Goal: Task Accomplishment & Management: Use online tool/utility

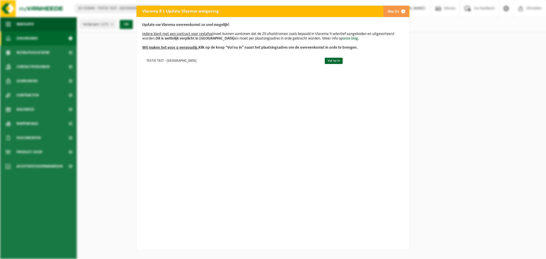
click at [526, 11] on div "Vlarema 9 | Update Vlaamse wetgeving Skip (1) Update uw Vlarema overeenkomst zo…" at bounding box center [273, 129] width 546 height 259
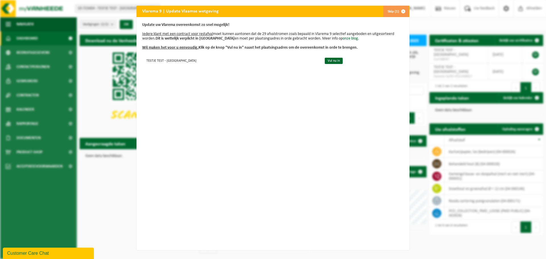
click at [400, 9] on span "button" at bounding box center [402, 11] width 11 height 11
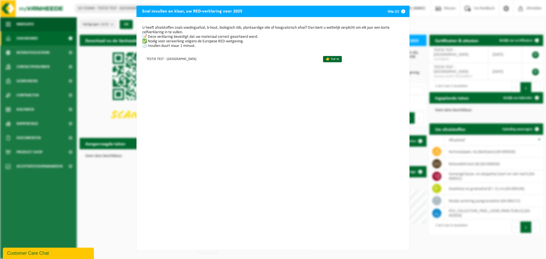
drag, startPoint x: 388, startPoint y: 9, endPoint x: 392, endPoint y: 9, distance: 4.3
click at [389, 9] on button "Skip (2)" at bounding box center [396, 11] width 26 height 11
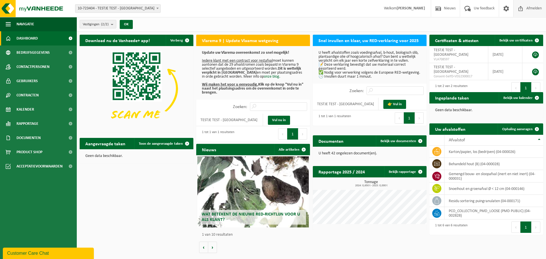
click at [522, 11] on span at bounding box center [520, 8] width 9 height 17
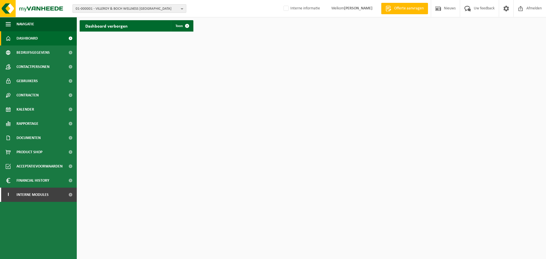
click at [98, 5] on span "01-000001 - VILLEROY & BOCH WELLNESS NV" at bounding box center [127, 9] width 103 height 9
type input "ù"
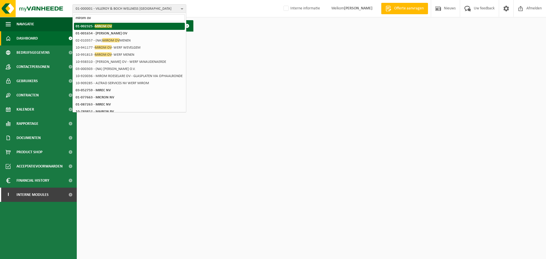
type input "mirom ov"
click at [105, 25] on span "MIROM OV" at bounding box center [103, 26] width 17 height 4
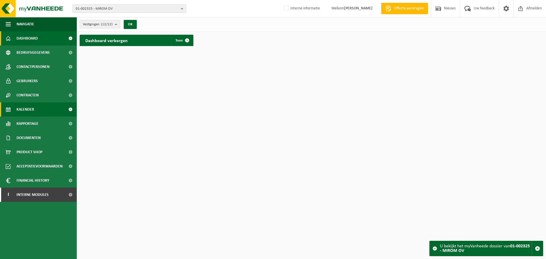
click at [33, 108] on span "Kalender" at bounding box center [25, 109] width 18 height 14
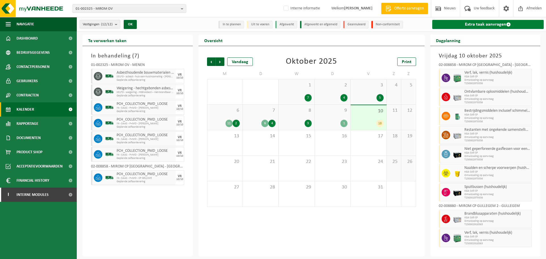
click at [475, 23] on link "Extra taak aanvragen" at bounding box center [488, 24] width 112 height 9
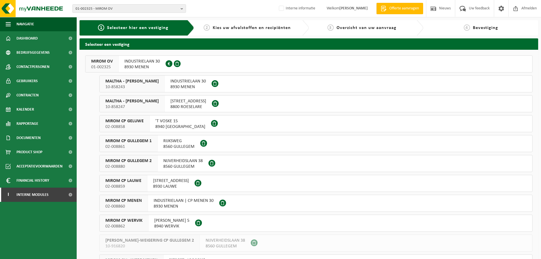
click at [109, 60] on span "MIROM OV" at bounding box center [102, 62] width 22 height 6
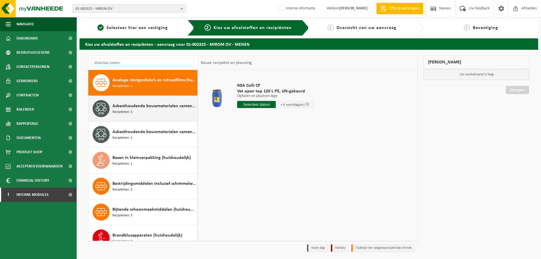
click at [156, 107] on span "Asbesthoudende bouwmaterialen cementgebonden (hechtgebonden)" at bounding box center [155, 106] width 84 height 7
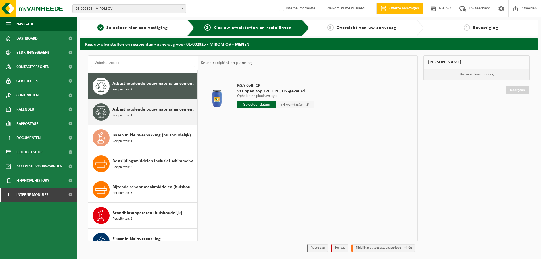
scroll to position [26, 0]
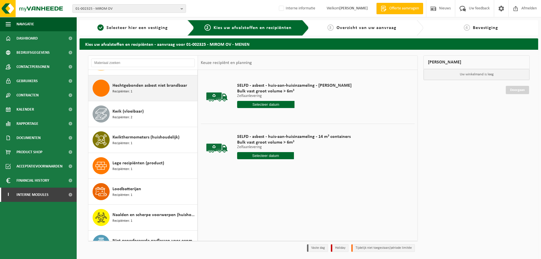
click at [151, 93] on div "Hechtgebonden asbest niet brandbaar Recipiënten: 1" at bounding box center [155, 88] width 84 height 17
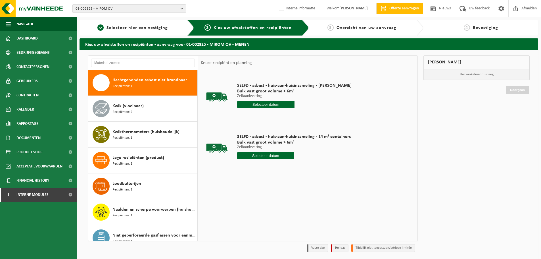
scroll to position [259, 0]
